Goal: Find specific page/section: Find specific page/section

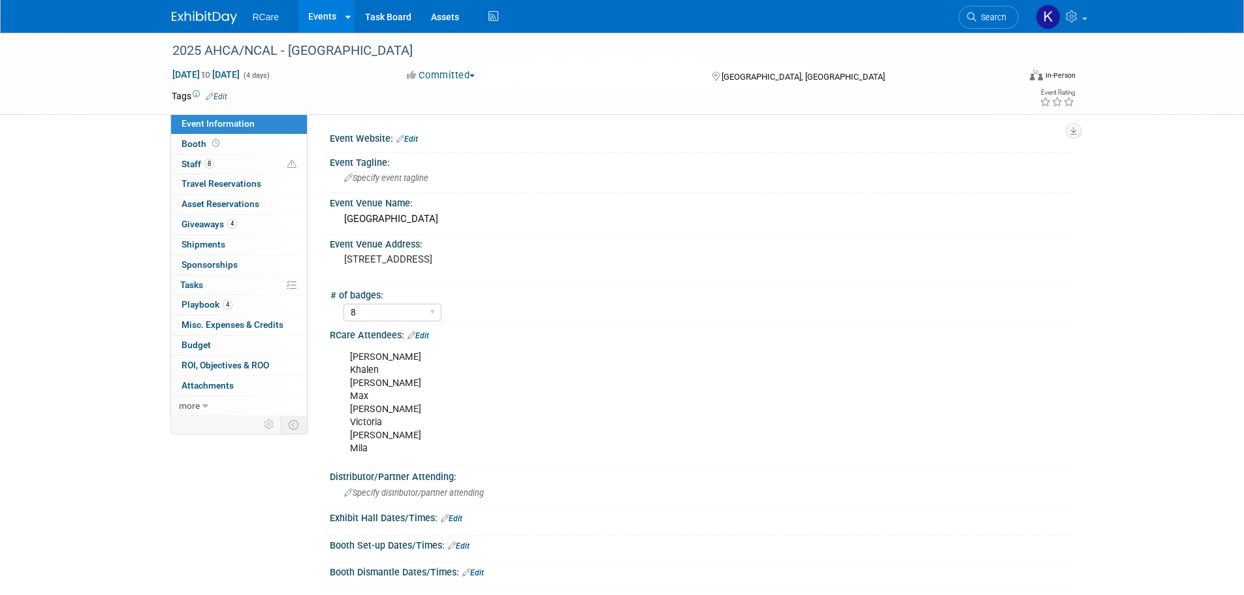
select select "8"
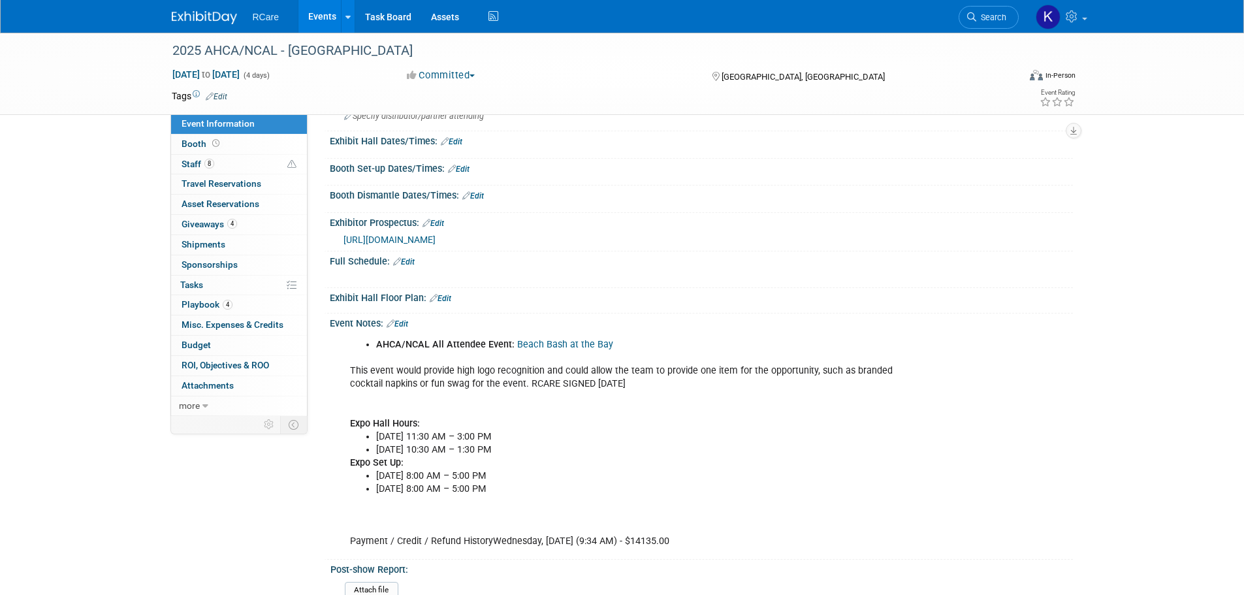
scroll to position [326, 0]
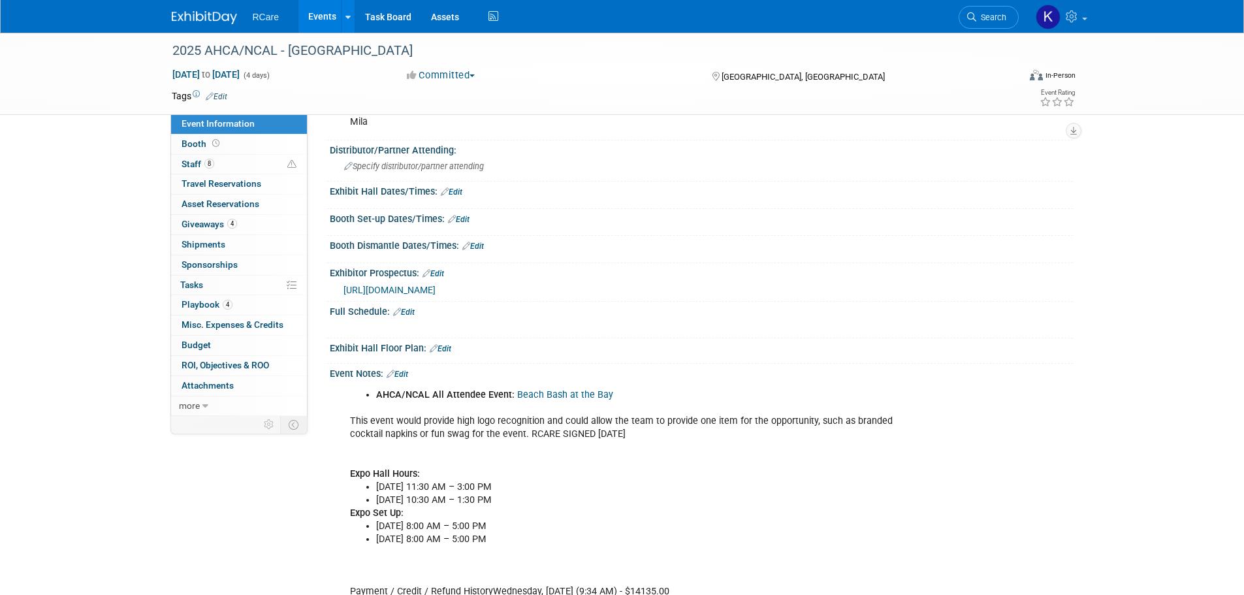
click at [408, 291] on span "https://www.canva.com/design/DAGKpf7asRg/Fl8exVIoZDXZLuMR9LNOVw/view?utm_conten…" at bounding box center [389, 290] width 92 height 10
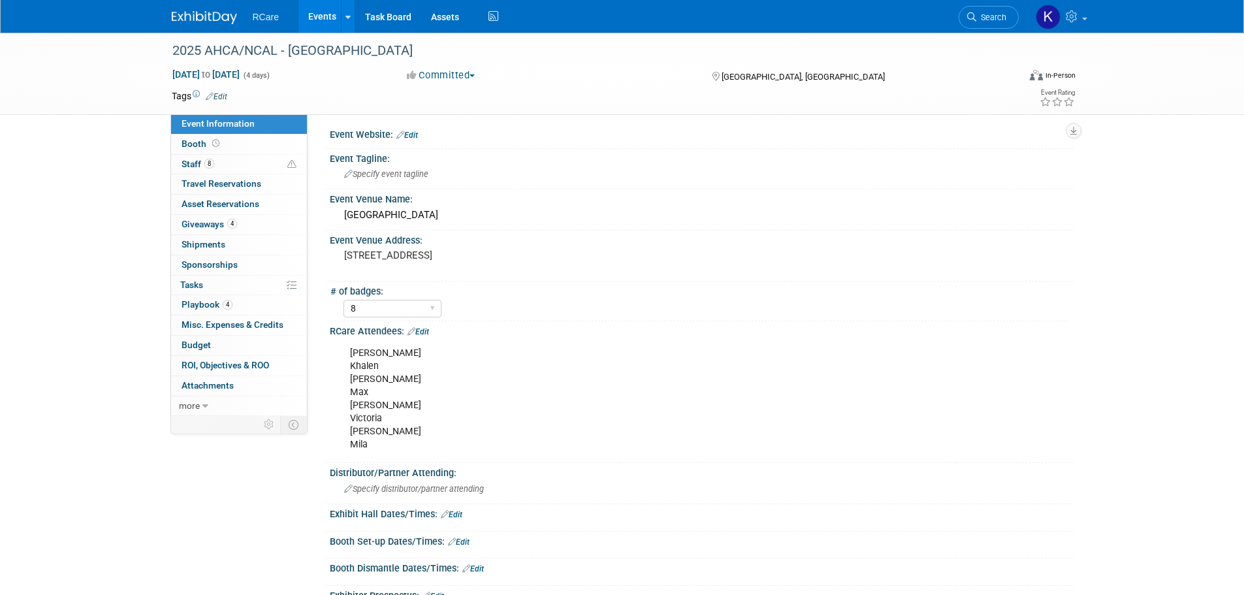
scroll to position [0, 0]
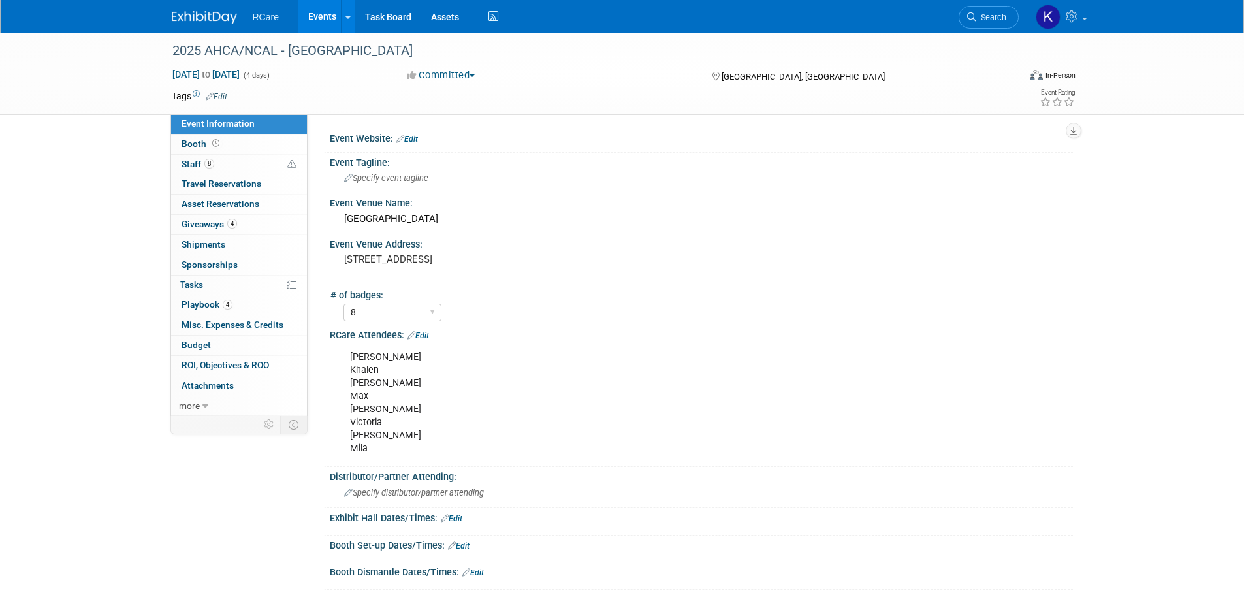
drag, startPoint x: 108, startPoint y: 334, endPoint x: 101, endPoint y: 325, distance: 11.1
click at [108, 334] on div "2025 AHCA/NCAL - Vegas Oct 19, 2025 to Oct 22, 2025 (4 days) Oct 19, 2025 to Oc…" at bounding box center [622, 523] width 1244 height 980
drag, startPoint x: 412, startPoint y: 214, endPoint x: 348, endPoint y: 214, distance: 64.0
click at [348, 214] on div "Mandalay Bay" at bounding box center [701, 219] width 723 height 20
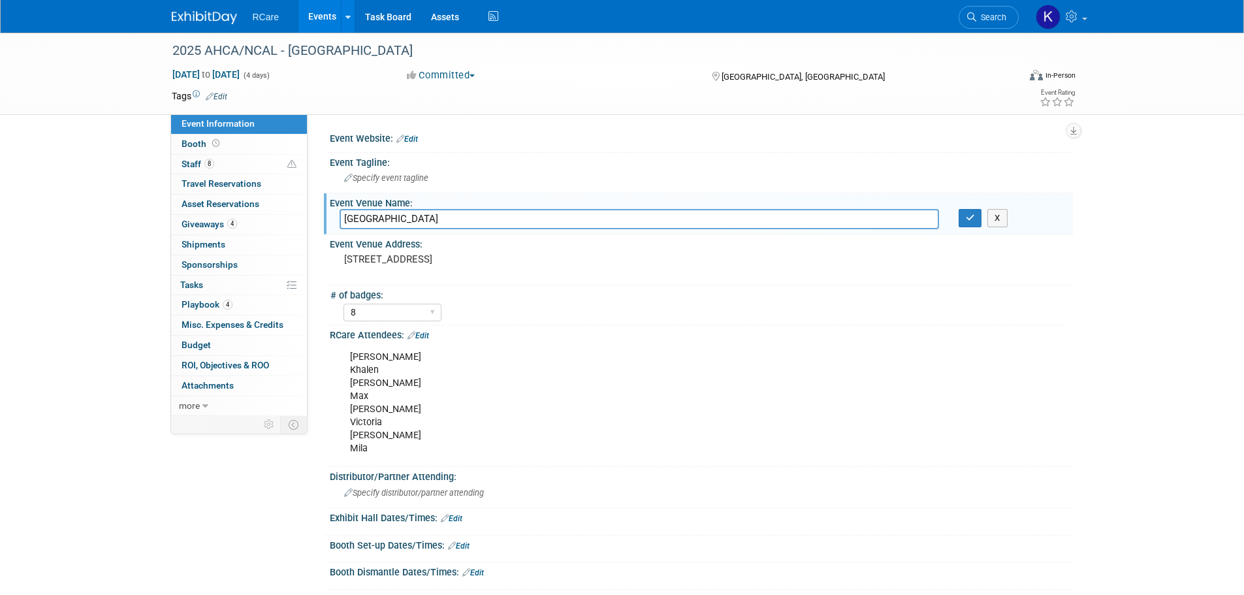
click at [93, 291] on div "2025 AHCA/NCAL - Vegas Oct 19, 2025 to Oct 22, 2025 (4 days) Oct 19, 2025 to Oc…" at bounding box center [622, 523] width 1244 height 980
click at [110, 215] on div "2025 AHCA/NCAL - Vegas Oct 19, 2025 to Oct 22, 2025 (4 days) Oct 19, 2025 to Oc…" at bounding box center [622, 523] width 1244 height 980
click at [118, 190] on div "2025 AHCA/NCAL - Vegas Oct 19, 2025 to Oct 22, 2025 (4 days) Oct 19, 2025 to Oc…" at bounding box center [622, 523] width 1244 height 980
click at [322, 10] on link "Events" at bounding box center [322, 16] width 48 height 33
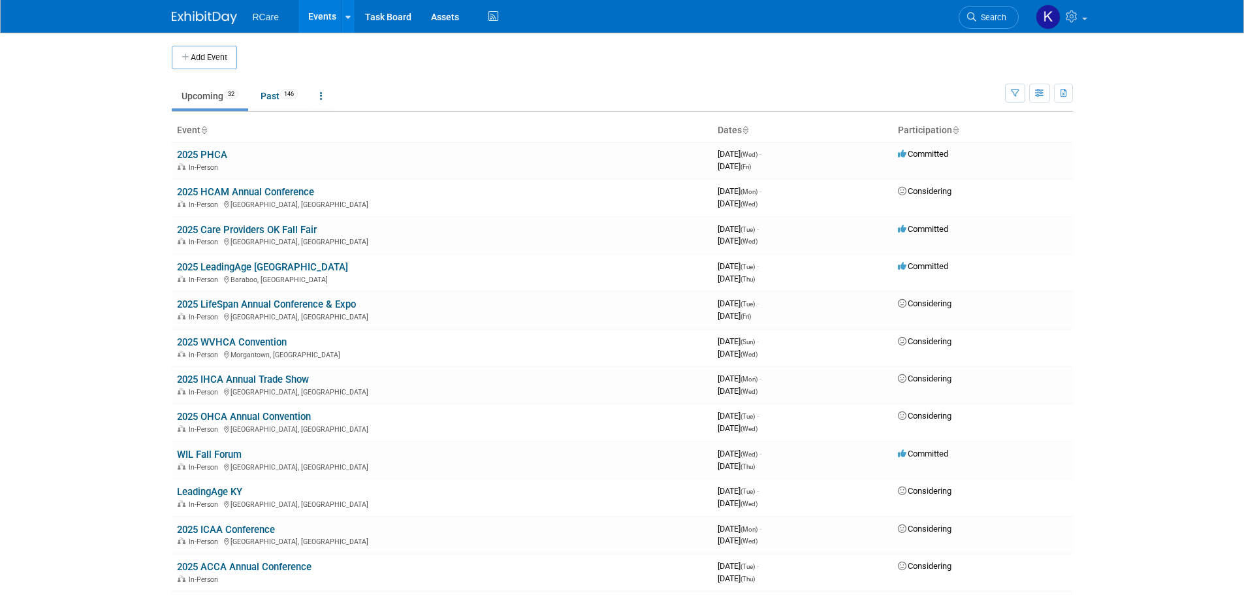
click at [144, 69] on body "RCare Events Add Event Bulk Upload Events Shareable Event Boards Recently Viewe…" at bounding box center [622, 297] width 1244 height 595
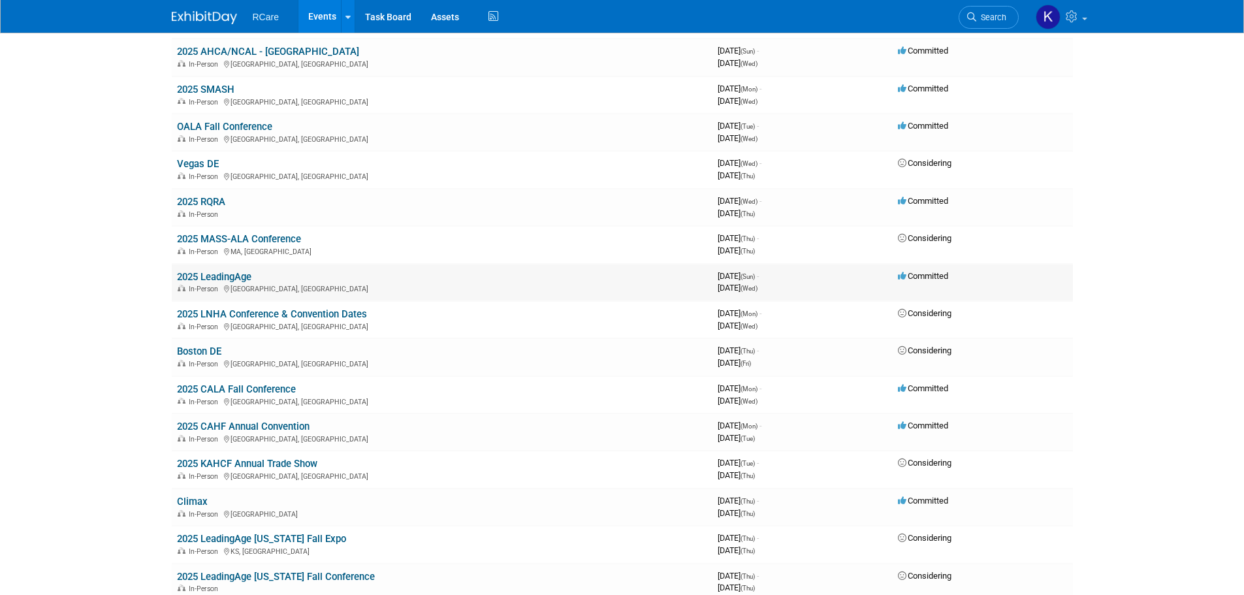
scroll to position [522, 0]
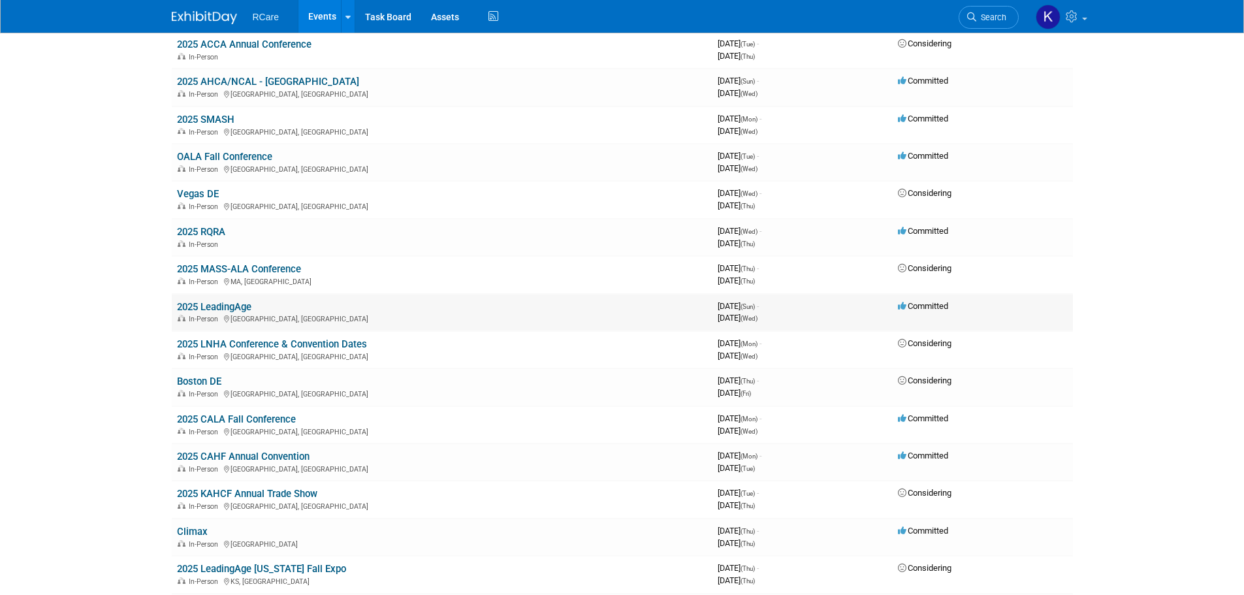
click at [237, 308] on link "2025 LeadingAge" at bounding box center [214, 307] width 74 height 12
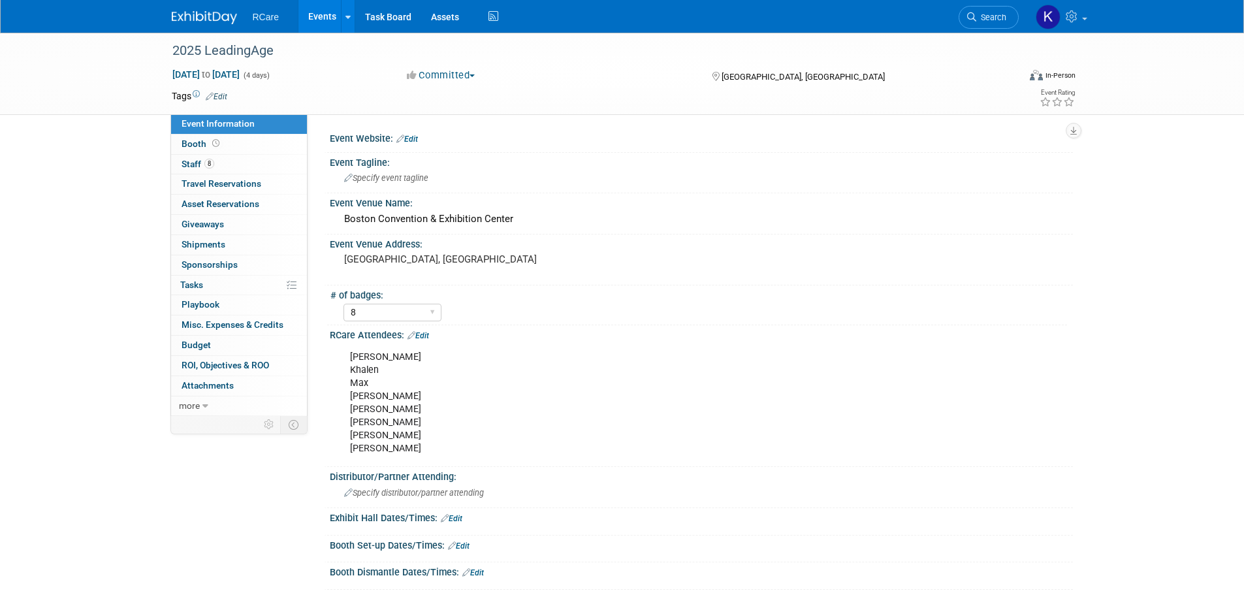
select select "8"
drag, startPoint x: 376, startPoint y: 449, endPoint x: 341, endPoint y: 353, distance: 101.6
click at [341, 353] on div "Ashley Khalen Max Matt Jake Mike Daphne Ty" at bounding box center [635, 403] width 588 height 118
click at [179, 473] on div "Event Information Event Info Booth Booth 8 Staff 8 Staff 0 Travel Reservations …" at bounding box center [622, 405] width 921 height 744
drag, startPoint x: 373, startPoint y: 445, endPoint x: 349, endPoint y: 358, distance: 90.8
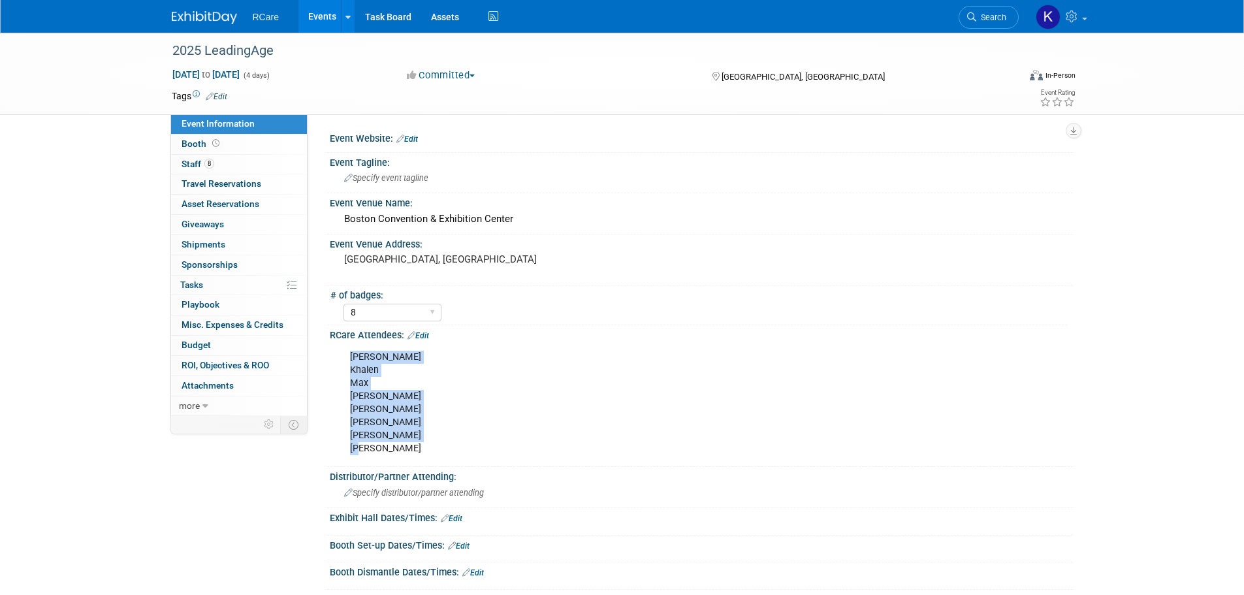
click at [349, 358] on div "Ashley Khalen Max Matt Jake Mike Daphne Ty" at bounding box center [635, 403] width 588 height 118
click at [375, 451] on div "Ashley Khalen Max Matt Jake Mike Daphne Ty" at bounding box center [635, 403] width 588 height 118
drag, startPoint x: 374, startPoint y: 451, endPoint x: 350, endPoint y: 359, distance: 95.2
click at [350, 359] on div "Ashley Khalen Max Matt Jake Mike Daphne Ty" at bounding box center [635, 403] width 588 height 118
click at [185, 511] on div "Event Information Event Info Booth Booth 8 Staff 8 Staff 0 Travel Reservations …" at bounding box center [622, 405] width 921 height 744
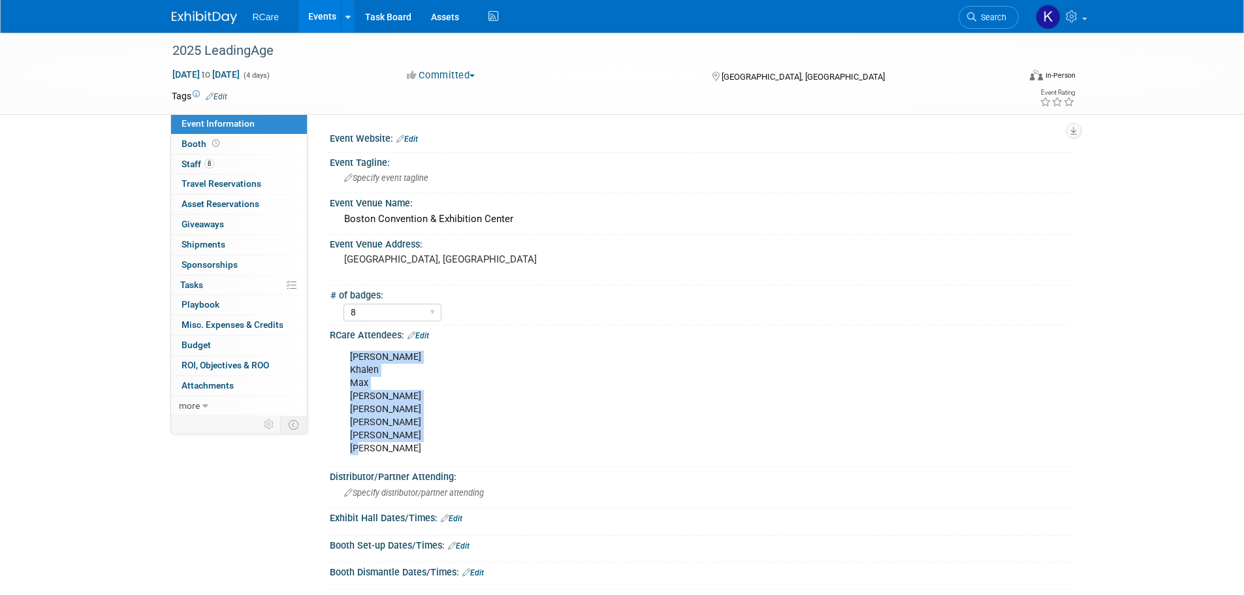
drag, startPoint x: 369, startPoint y: 451, endPoint x: 344, endPoint y: 362, distance: 92.8
click at [344, 362] on div "Ashley Khalen Max Matt Jake Mike Daphne Ty" at bounding box center [635, 403] width 588 height 118
click at [269, 521] on div "Event Information Event Info Booth Booth 8 Staff 8 Staff 0 Travel Reservations …" at bounding box center [622, 405] width 921 height 744
click at [111, 211] on div "2025 LeadingAge Nov 2, 2025 to Nov 5, 2025 (4 days) Nov 2, 2025 to Nov 5, 2025 …" at bounding box center [622, 418] width 1244 height 771
click at [142, 253] on div "2025 LeadingAge Nov 2, 2025 to Nov 5, 2025 (4 days) Nov 2, 2025 to Nov 5, 2025 …" at bounding box center [622, 418] width 1244 height 771
